Goal: Task Accomplishment & Management: Complete application form

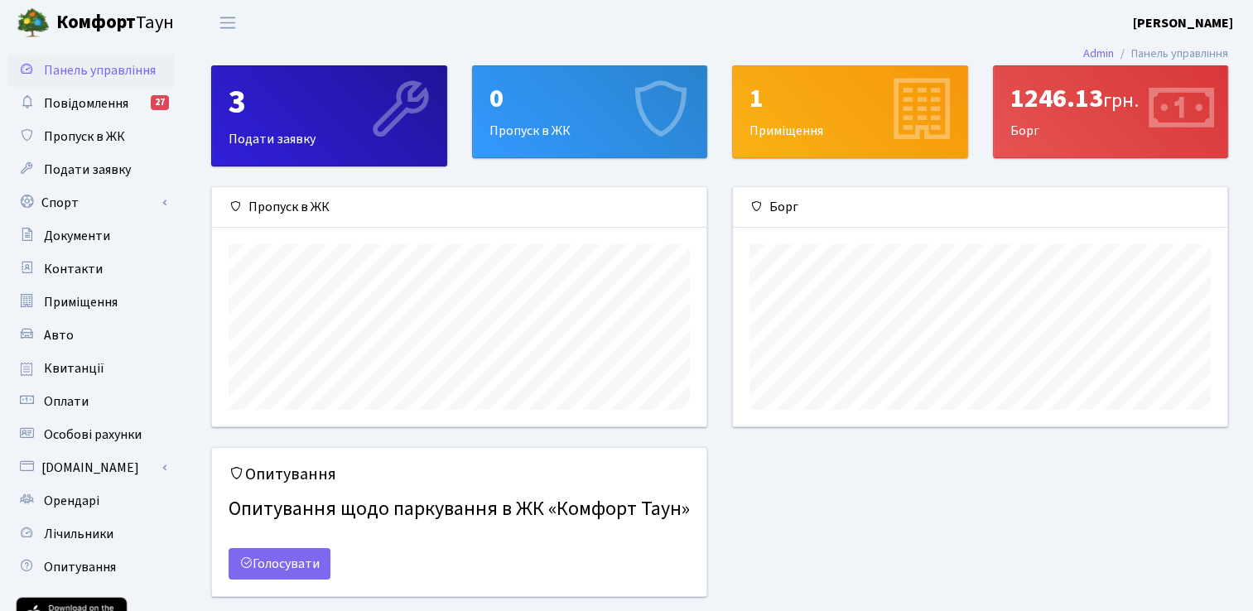
scroll to position [239, 494]
click at [128, 165] on span "Подати заявку" at bounding box center [87, 170] width 87 height 18
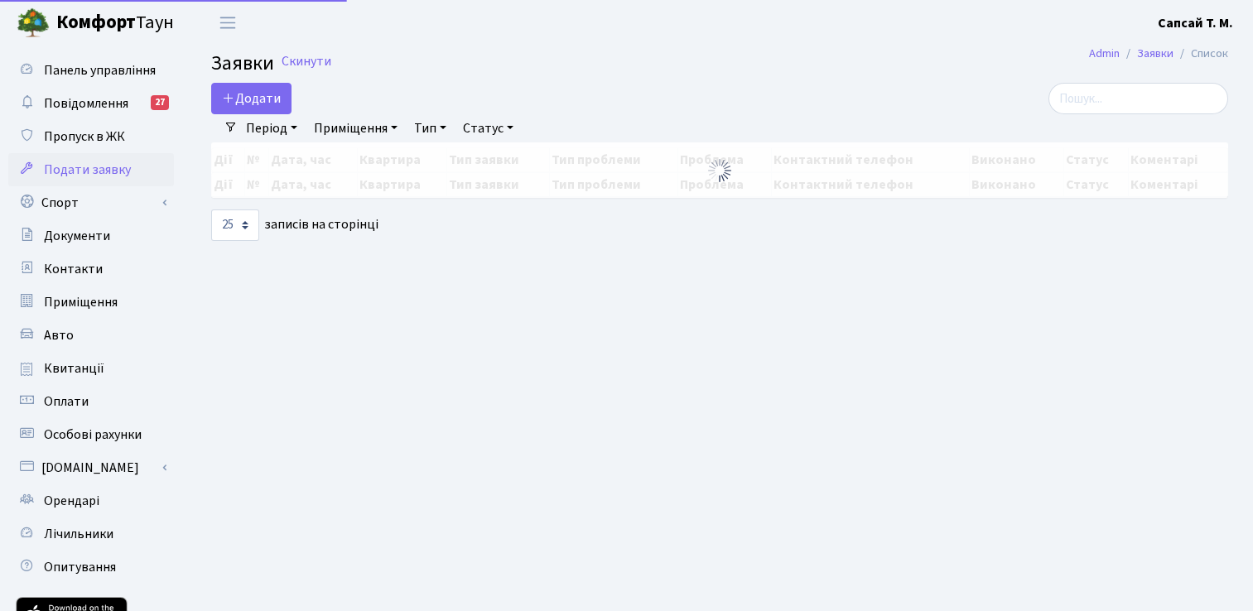
select select "25"
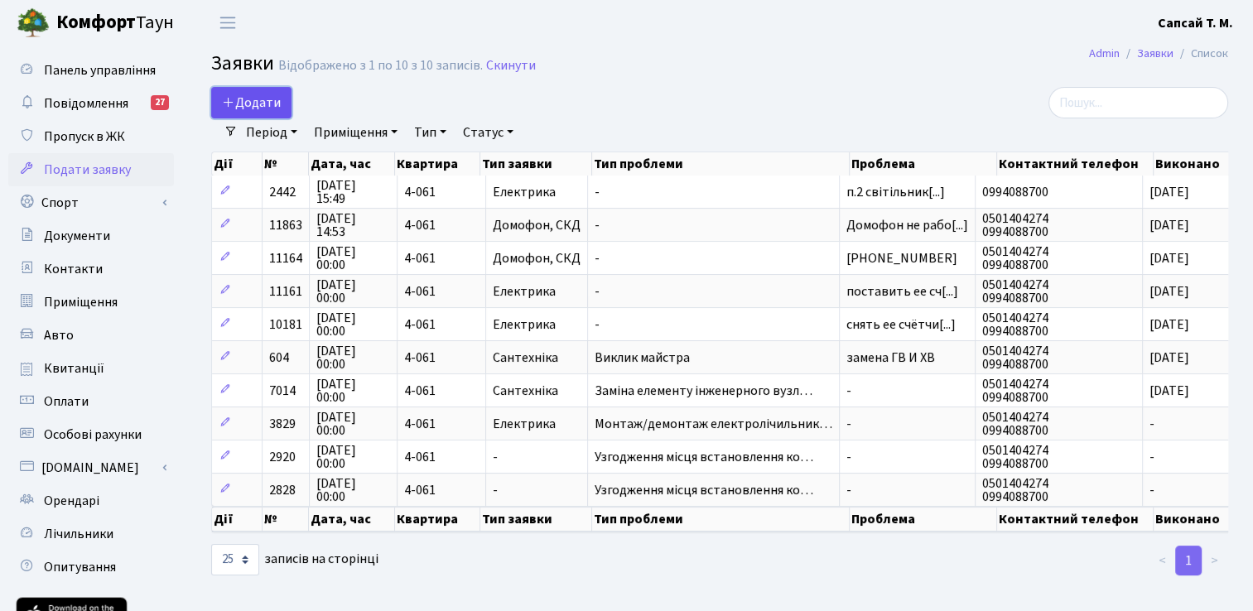
click at [258, 101] on span "Додати" at bounding box center [251, 103] width 59 height 18
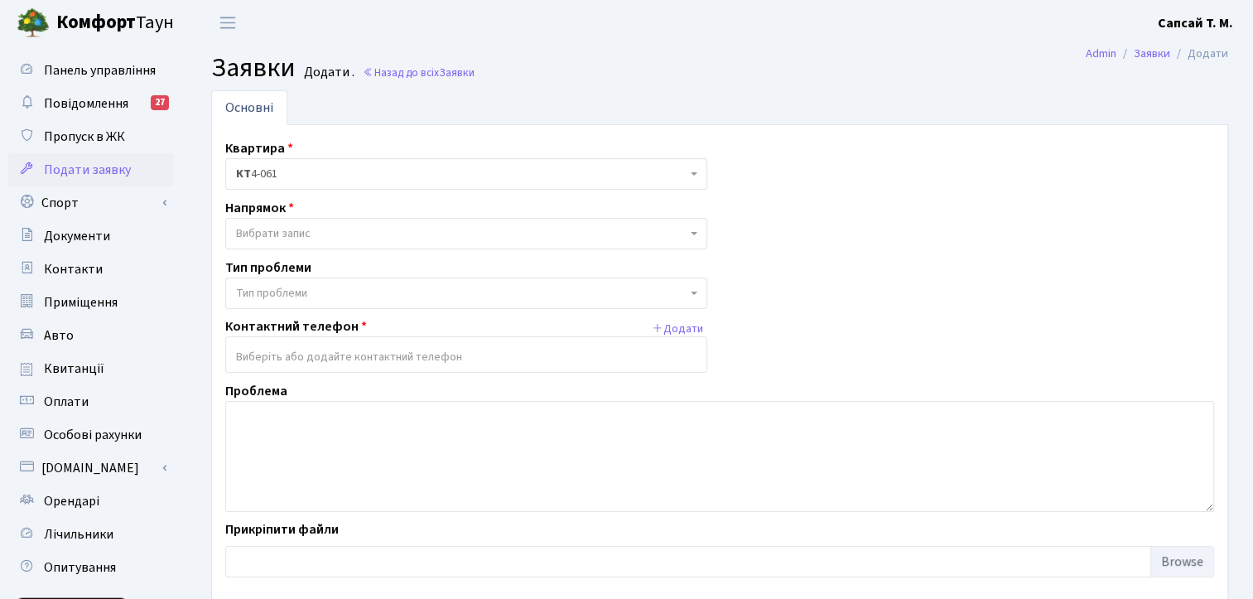
click at [506, 234] on span "Вибрати запис" at bounding box center [461, 233] width 451 height 17
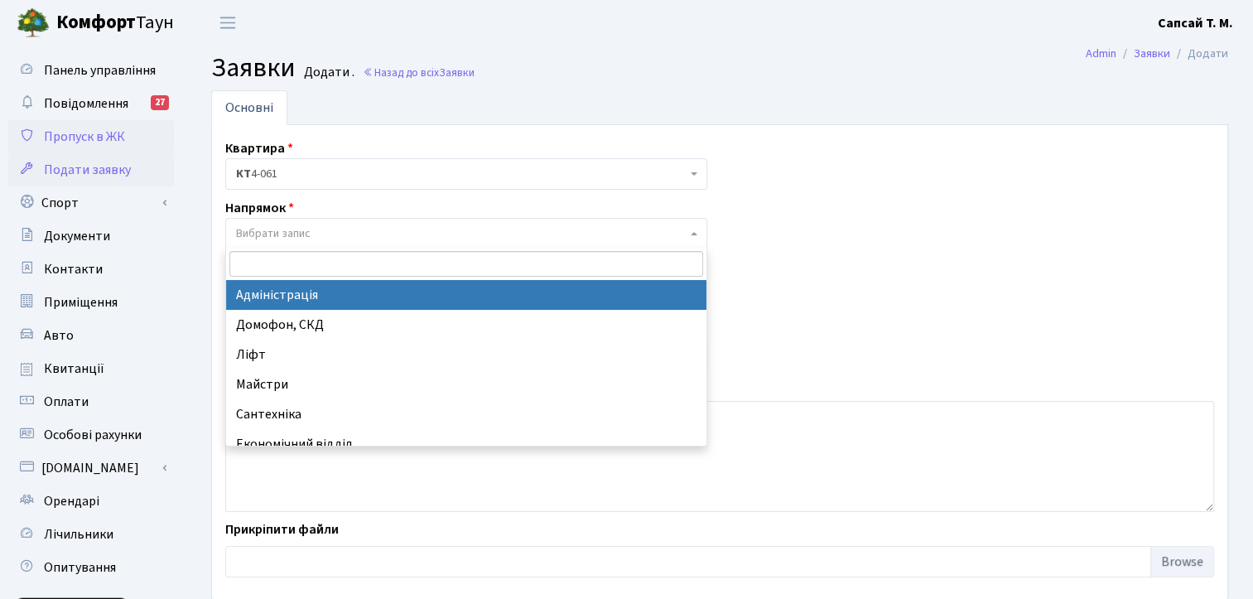
click at [94, 134] on span "Пропуск в ЖК" at bounding box center [84, 137] width 81 height 18
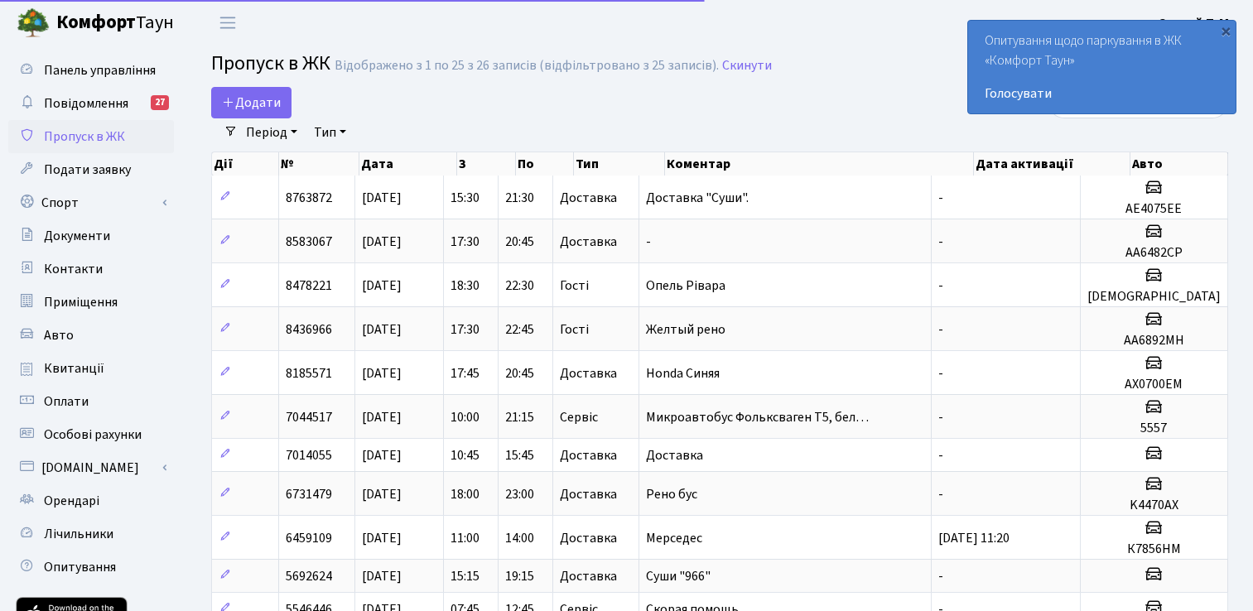
select select "25"
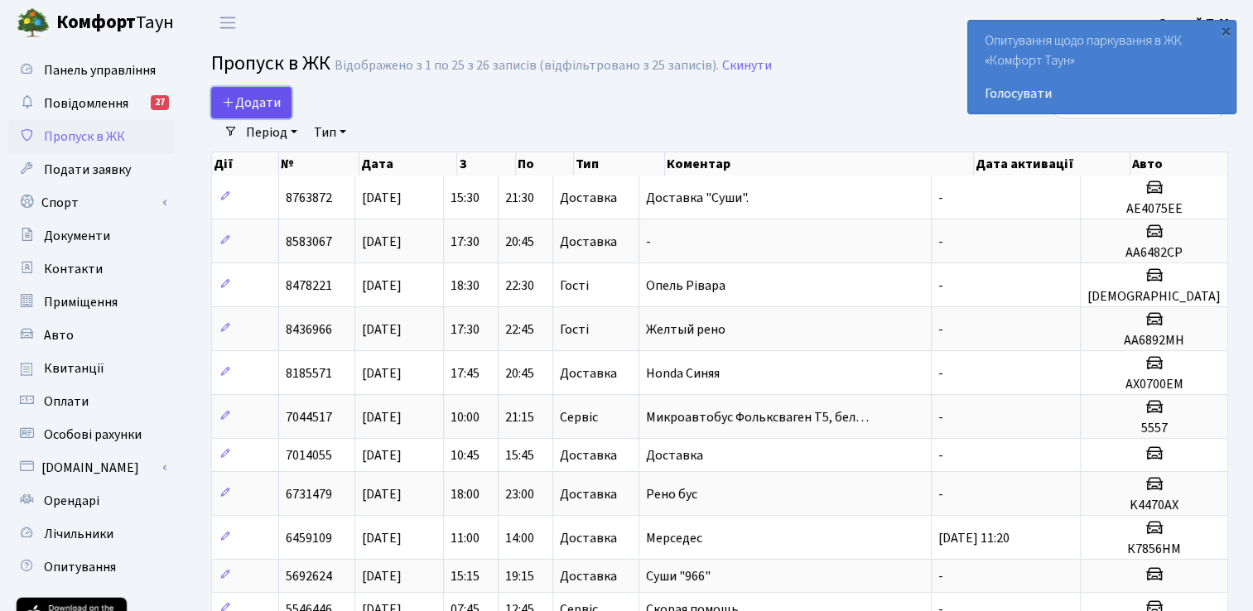
click at [259, 97] on span "Додати" at bounding box center [251, 103] width 59 height 18
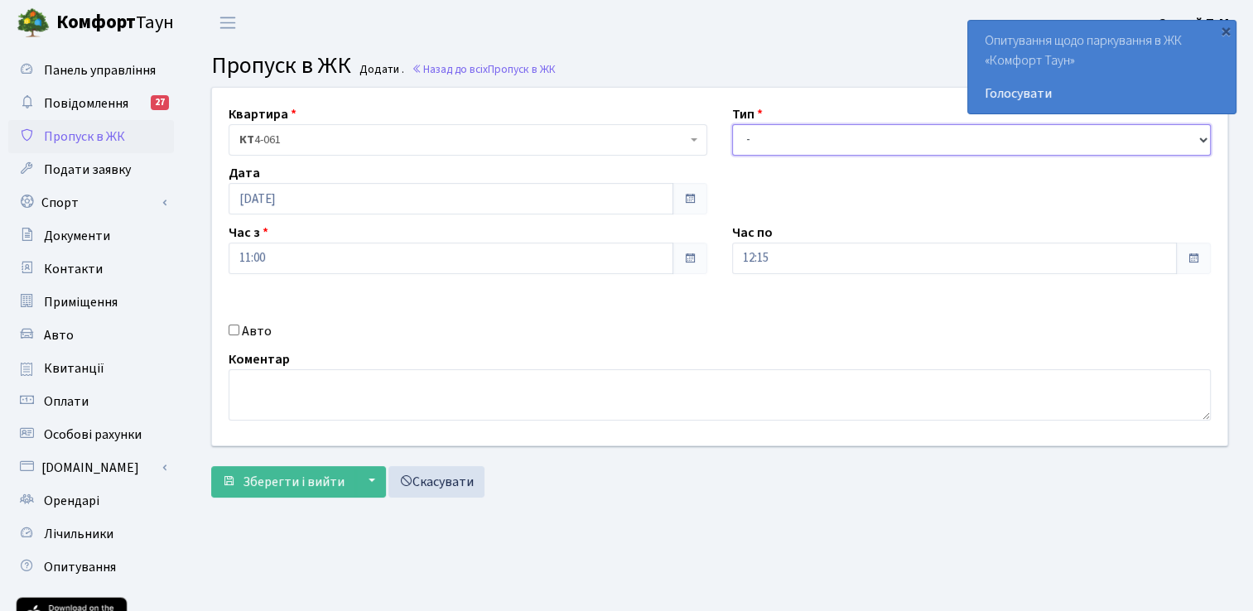
click at [849, 143] on select "- Доставка Таксі Гості Сервіс" at bounding box center [971, 139] width 479 height 31
select select "18"
click at [732, 124] on select "- Доставка Таксі Гості Сервіс" at bounding box center [971, 139] width 479 height 31
click at [1192, 267] on span at bounding box center [1193, 258] width 35 height 31
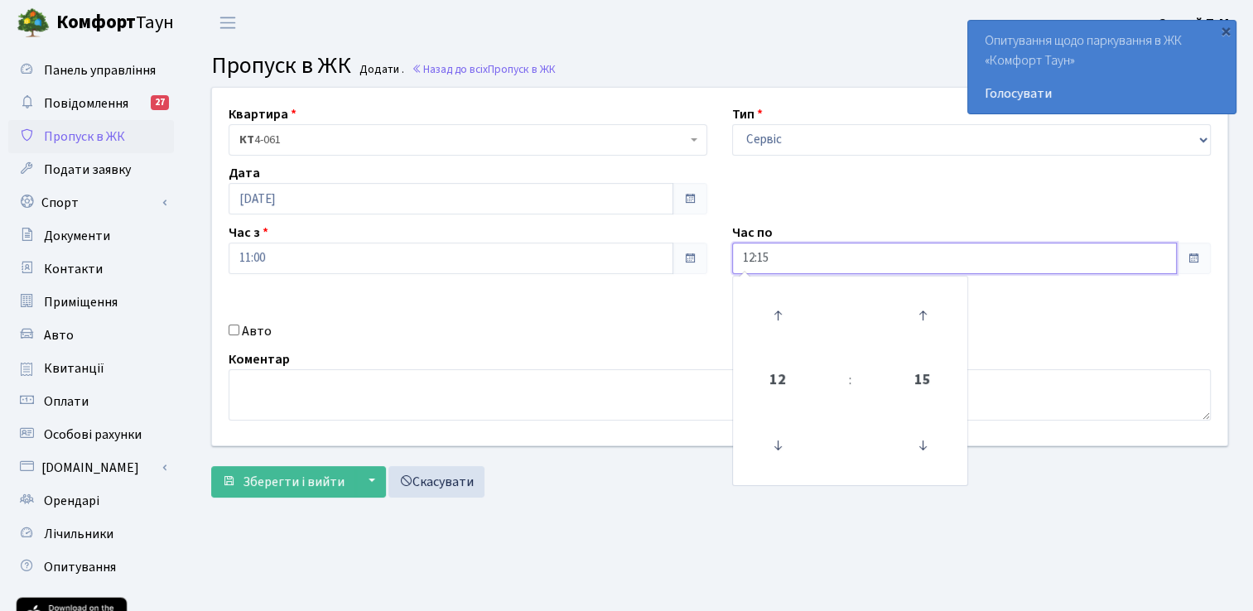
click at [1023, 267] on input "12:15" at bounding box center [954, 258] width 445 height 31
click at [782, 310] on icon at bounding box center [778, 315] width 45 height 45
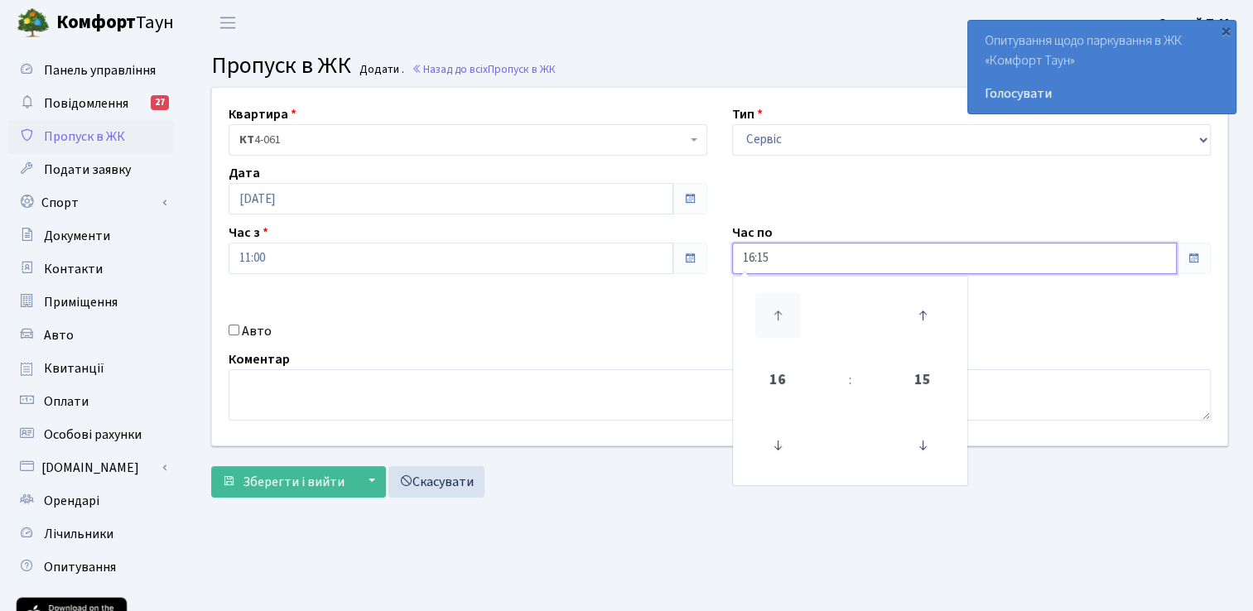
click at [782, 310] on icon at bounding box center [778, 315] width 45 height 45
type input "18:15"
click at [446, 323] on div "Авто" at bounding box center [468, 331] width 504 height 20
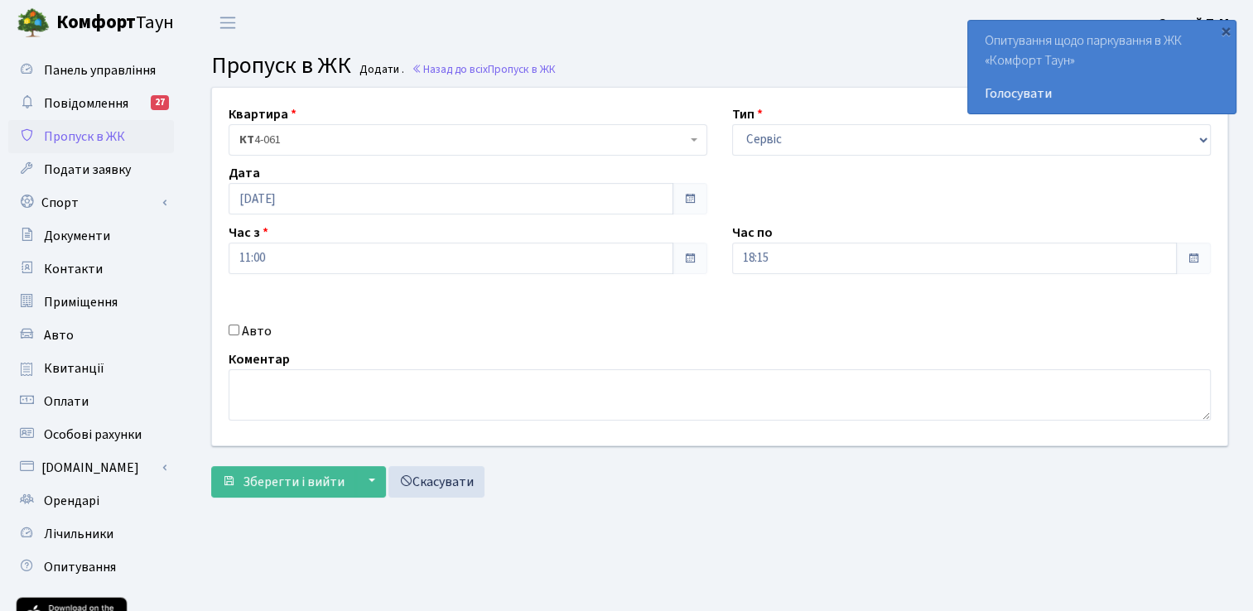
click at [236, 329] on input "Авто" at bounding box center [234, 330] width 11 height 11
checkbox input "true"
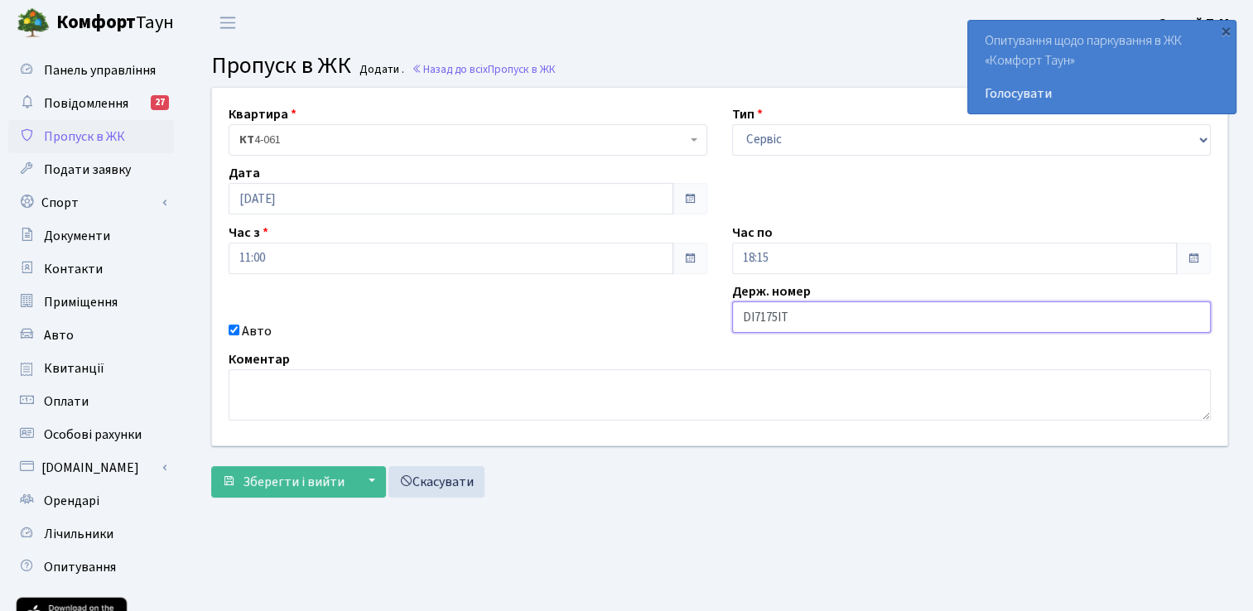
type input "DI7175IT"
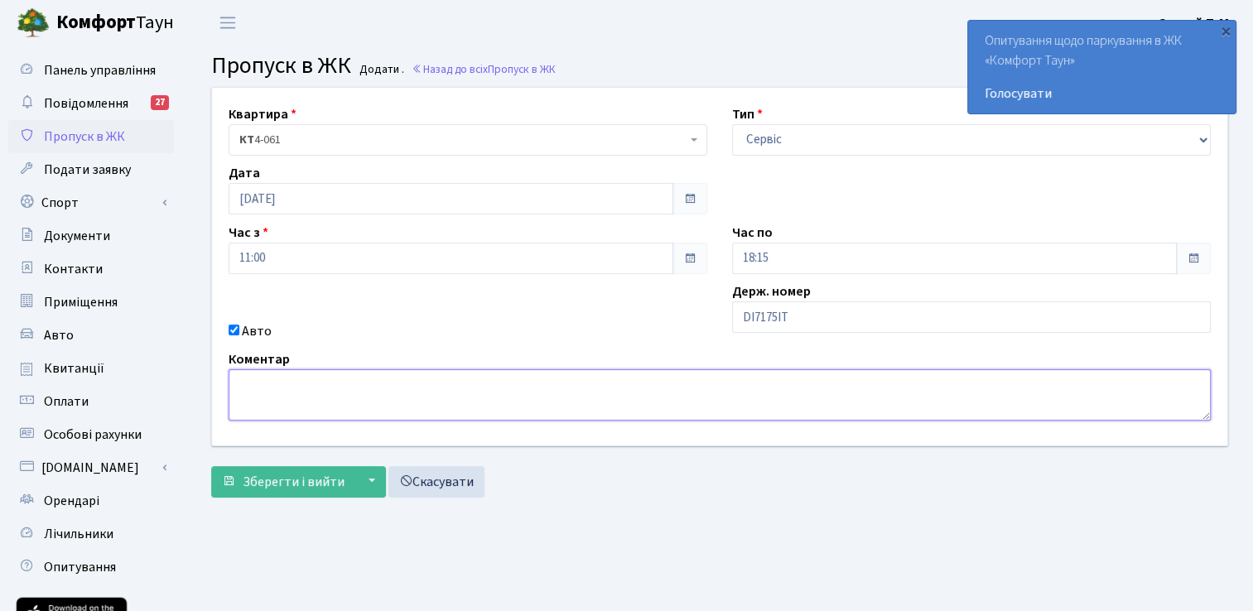
click at [333, 397] on textarea at bounding box center [720, 394] width 983 height 51
type textarea "Авто Hundai i30"
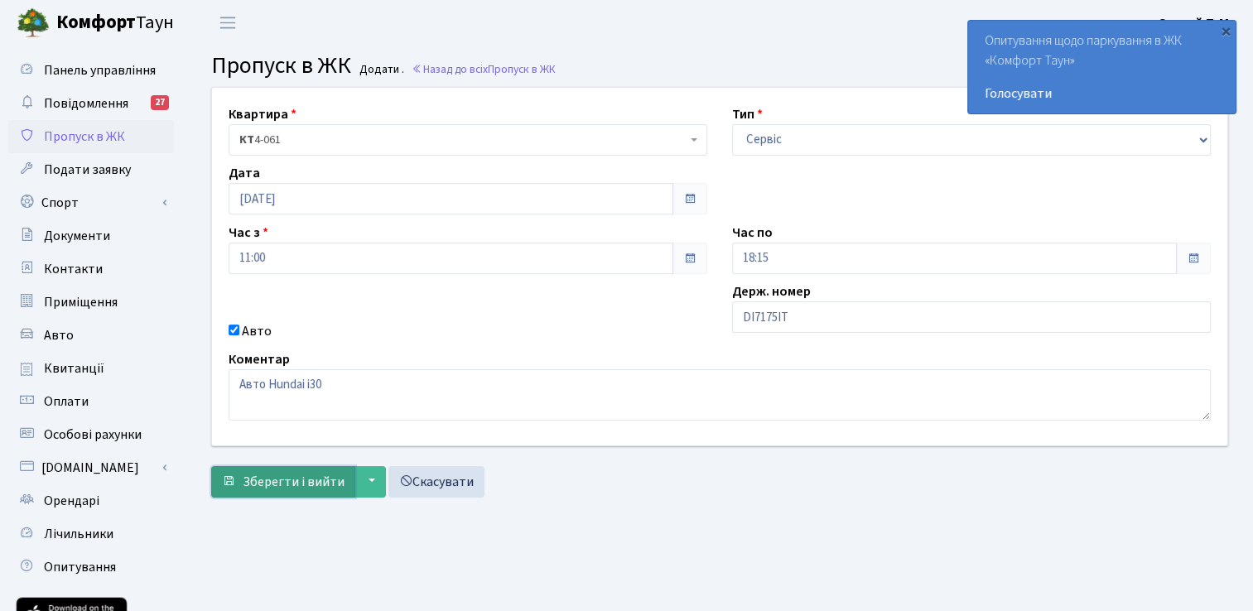
click at [273, 490] on span "Зберегти і вийти" at bounding box center [294, 482] width 102 height 18
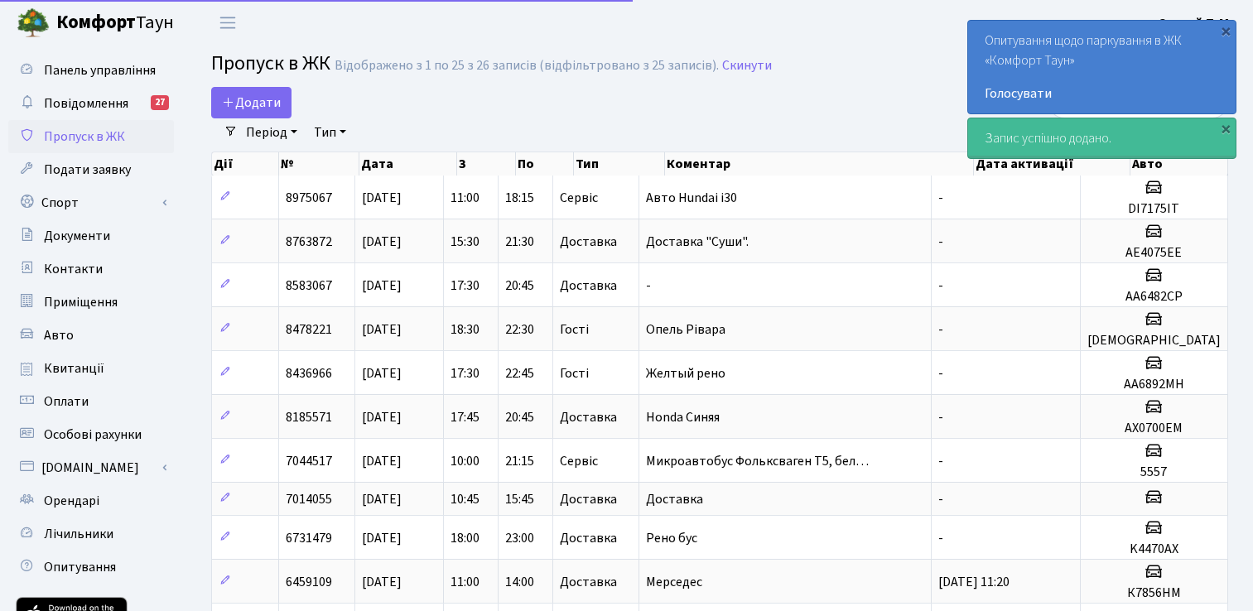
select select "25"
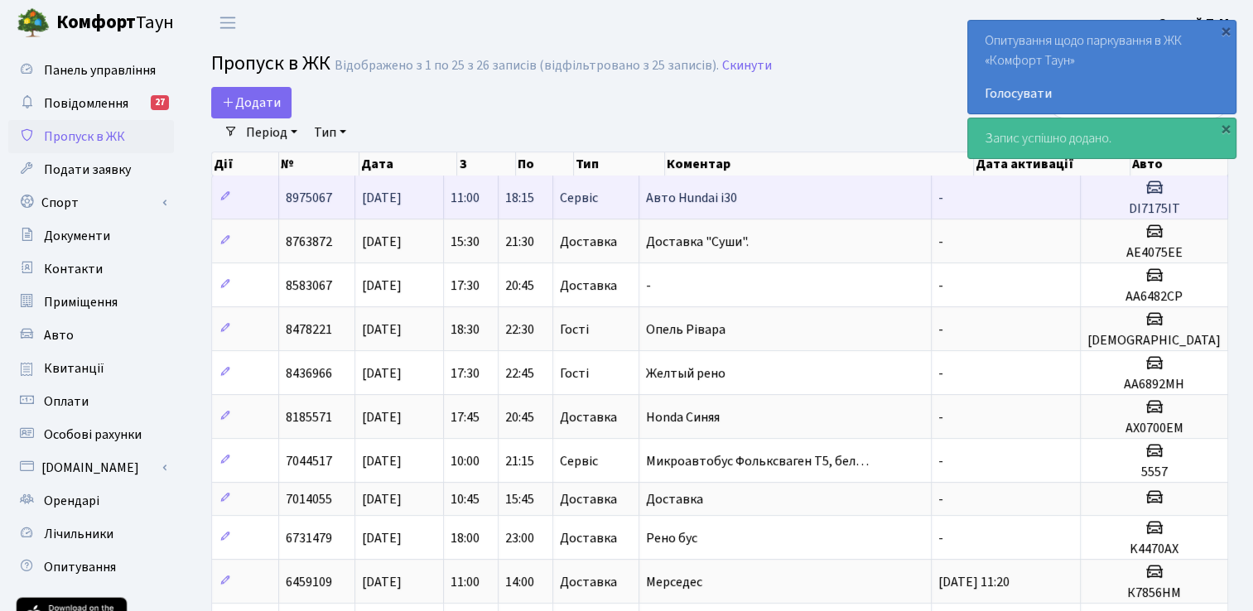
click at [843, 198] on td "Авто Hundai i30" at bounding box center [786, 197] width 292 height 43
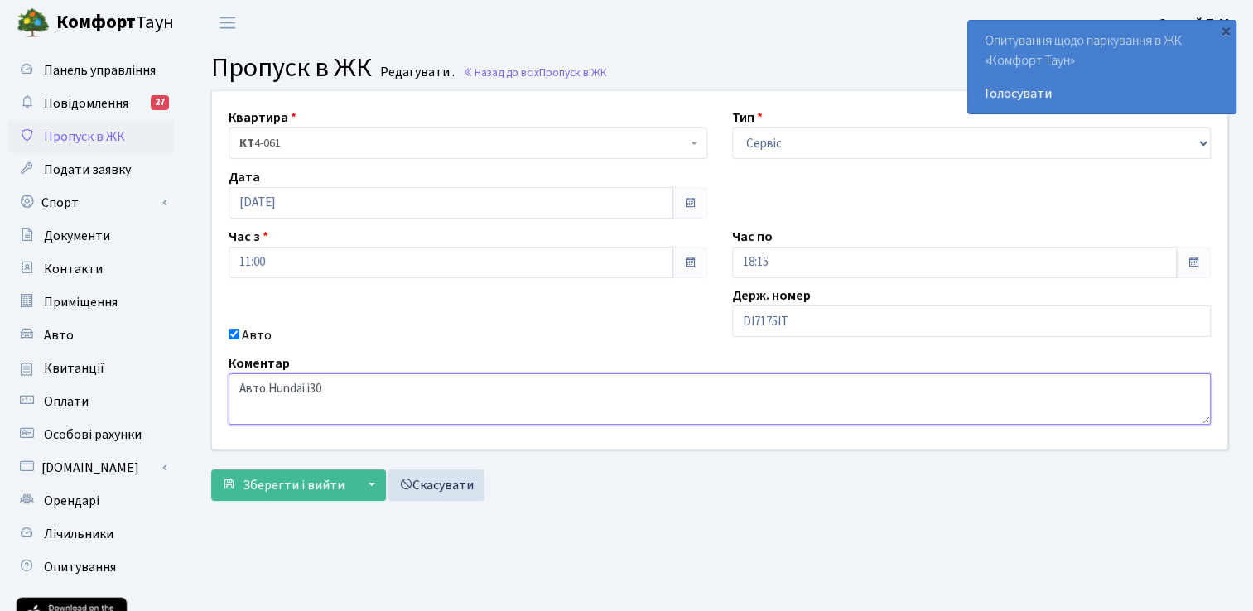
drag, startPoint x: 334, startPoint y: 386, endPoint x: 266, endPoint y: 389, distance: 68.0
click at [266, 389] on textarea "Авто Hundai i30" at bounding box center [720, 399] width 983 height 51
click at [619, 542] on main "Admin Пропуск в ЖК Редагувати Пропуск в ЖК Редагувати . Назад до всіх Пропуск в…" at bounding box center [719, 375] width 1067 height 659
click at [104, 142] on span "Пропуск в ЖК" at bounding box center [84, 137] width 81 height 18
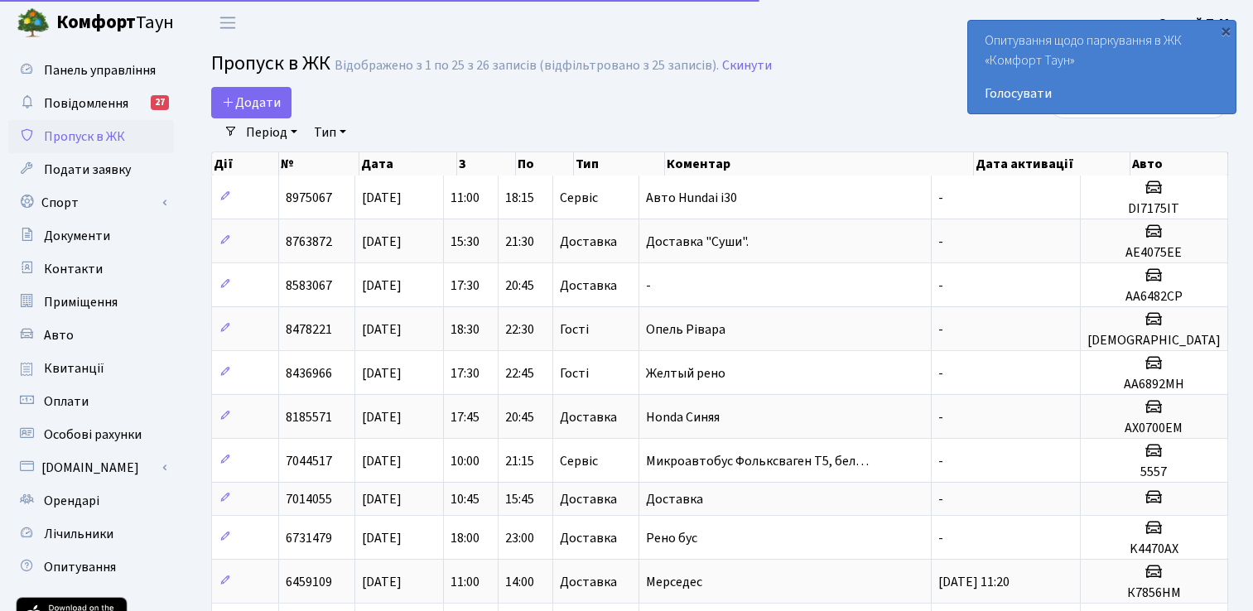
select select "25"
